Goal: Task Accomplishment & Management: Complete application form

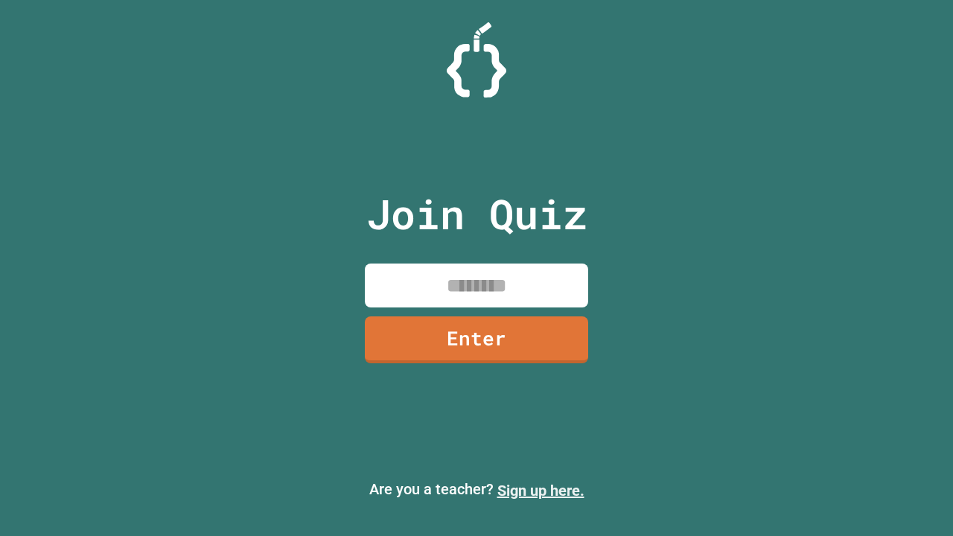
click at [540, 490] on link "Sign up here." at bounding box center [540, 490] width 87 height 18
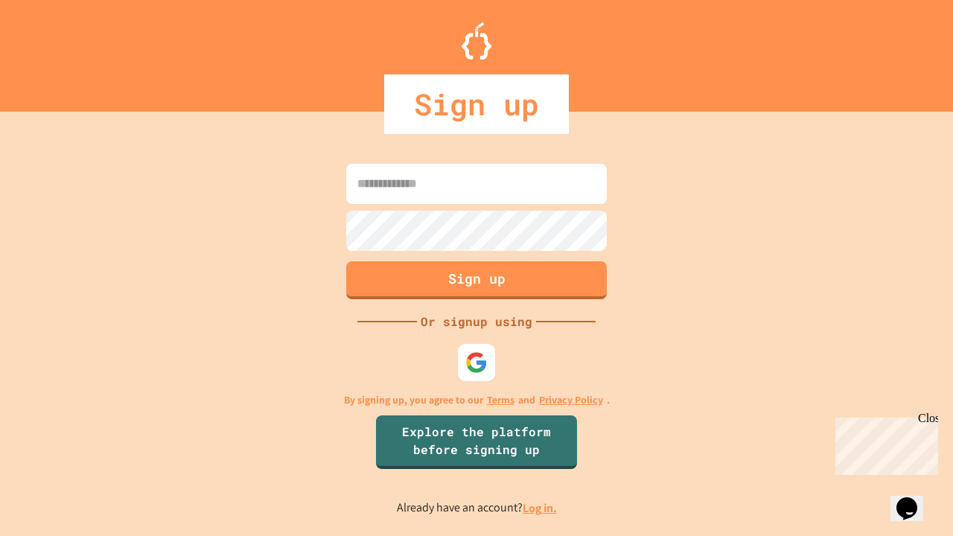
click at [540, 508] on link "Log in." at bounding box center [539, 508] width 34 height 16
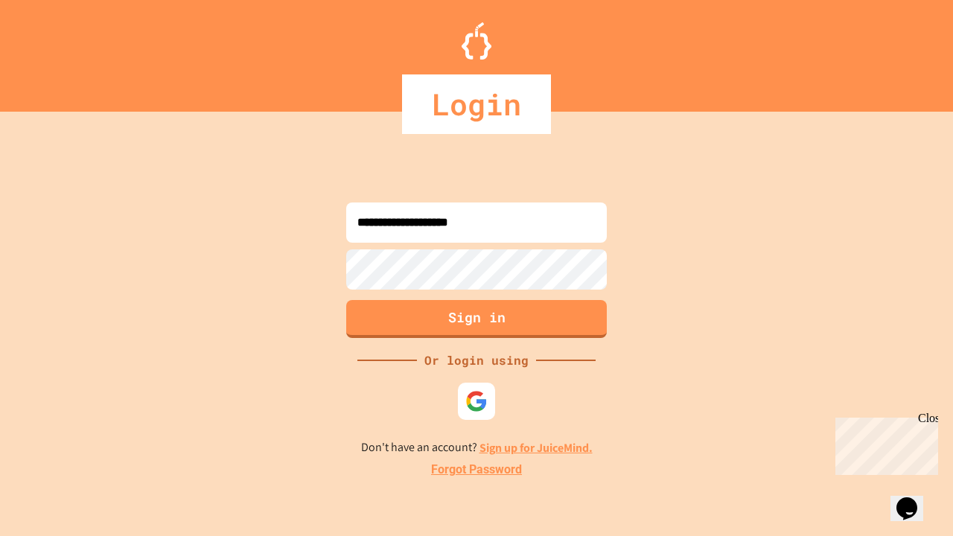
type input "**********"
